Goal: Navigation & Orientation: Find specific page/section

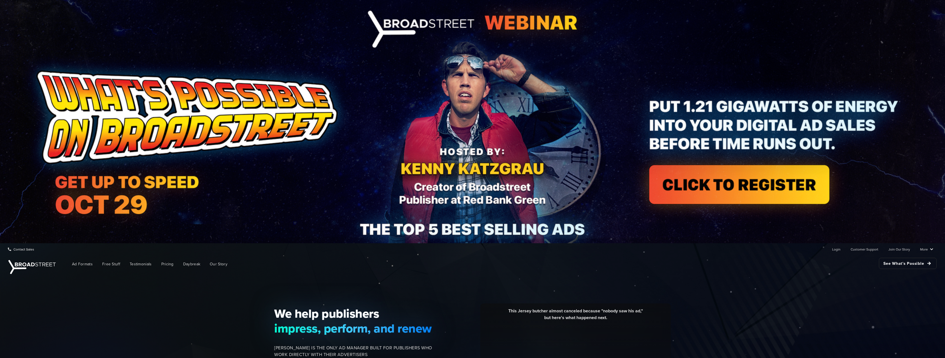
click at [305, 180] on img at bounding box center [472, 121] width 945 height 243
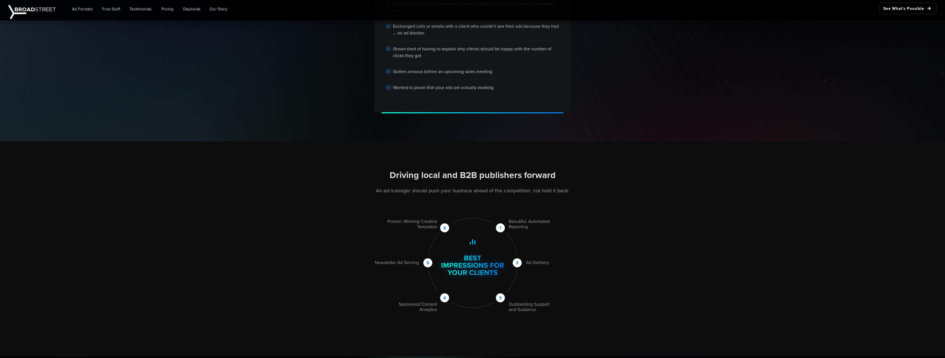
scroll to position [488, 0]
click at [703, 257] on div "Driving local and B2B publishers forward An ad manager should push your busines…" at bounding box center [472, 249] width 945 height 216
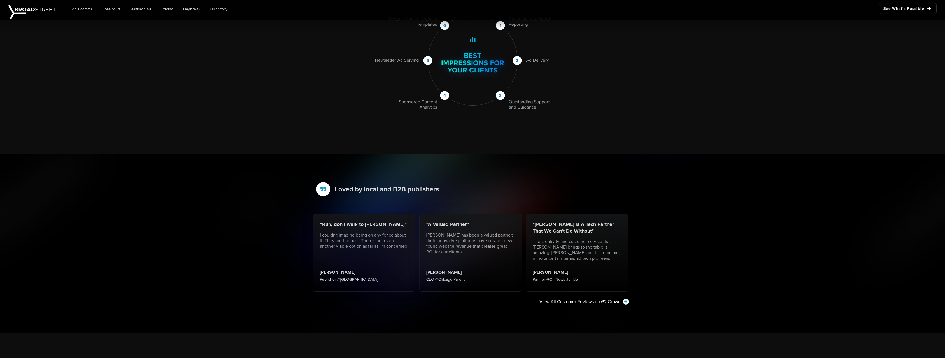
scroll to position [694, 0]
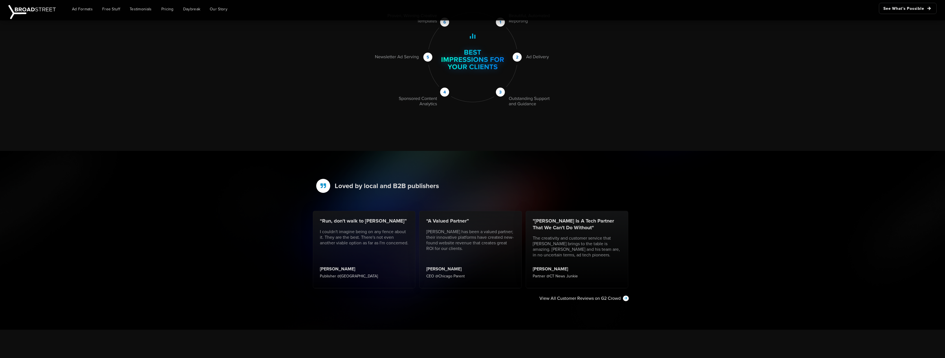
click at [686, 151] on div "Driving local and B2B publishers forward An ad manager should push your busines…" at bounding box center [472, 44] width 945 height 216
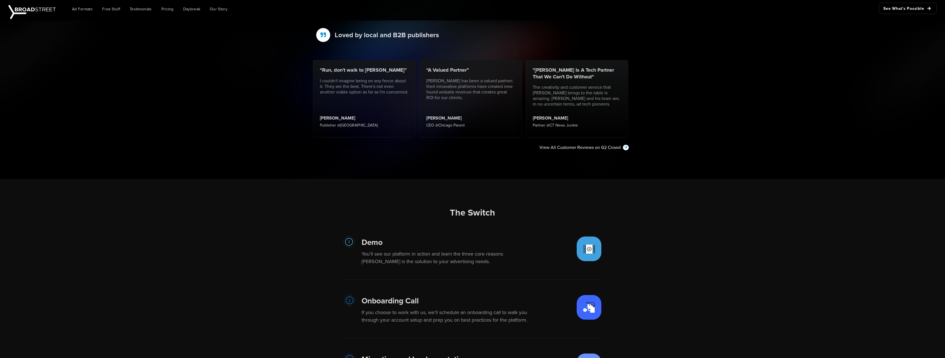
click at [727, 179] on div "Loved by local and B2B publishers “Run, don't walk to Broadstreet” I couldn't i…" at bounding box center [472, 89] width 945 height 179
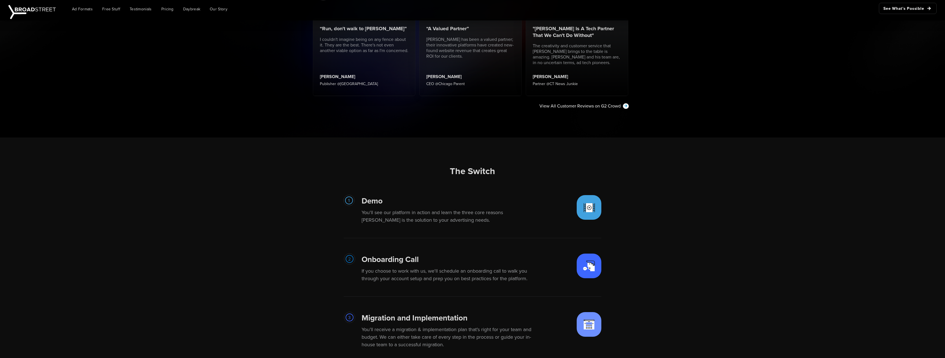
click at [727, 138] on div "Loved by local and B2B publishers “Run, don't walk to Broadstreet” I couldn't i…" at bounding box center [472, 48] width 945 height 179
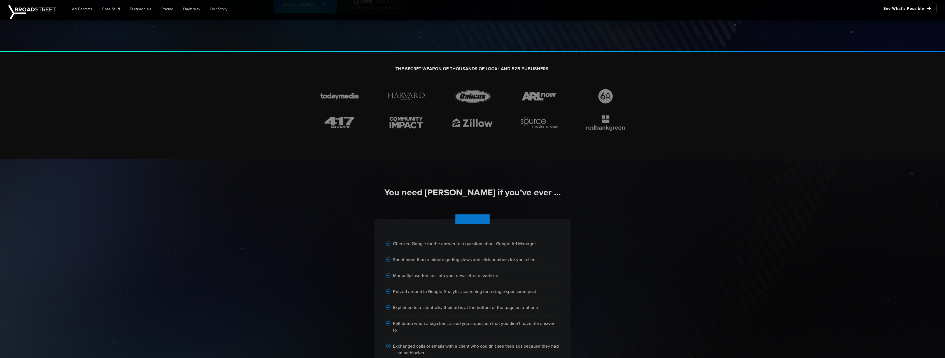
scroll to position [0, 0]
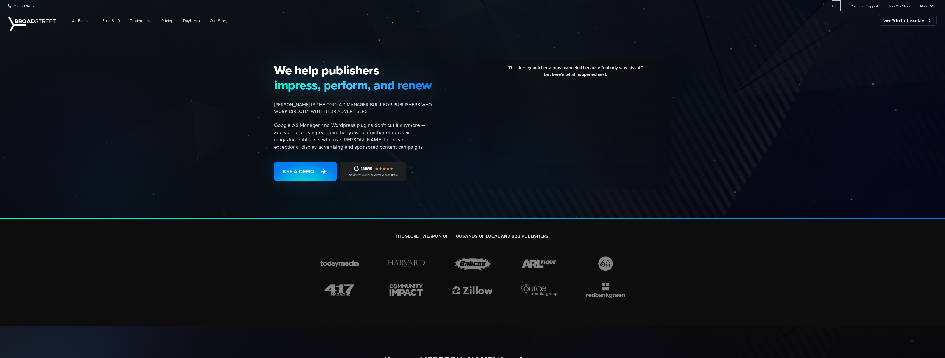
click at [832, 7] on link "Login" at bounding box center [836, 5] width 8 height 11
